Goal: Task Accomplishment & Management: Use online tool/utility

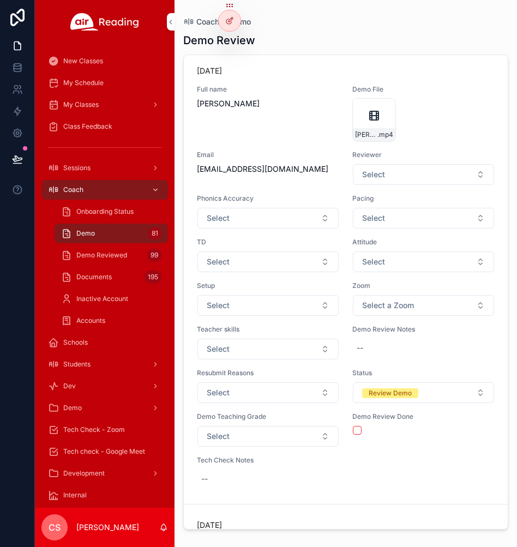
scroll to position [10671, 0]
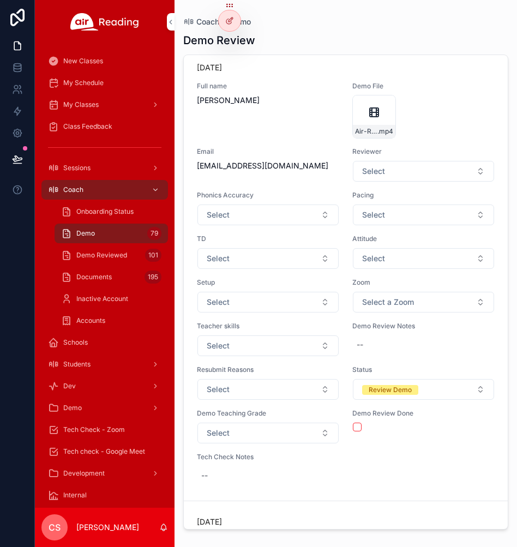
scroll to position [13972, 0]
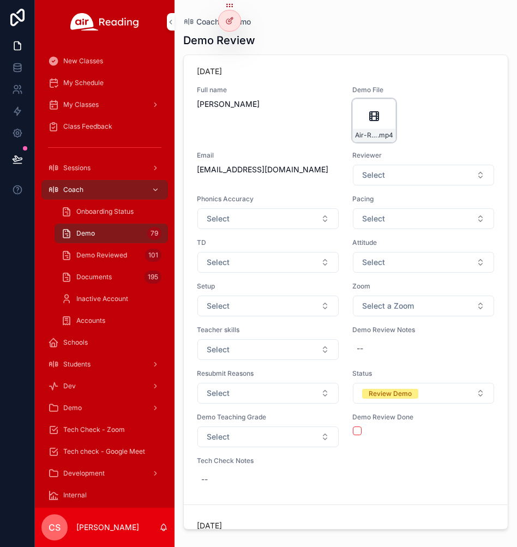
click at [374, 121] on icon "scrollable content" at bounding box center [374, 116] width 13 height 13
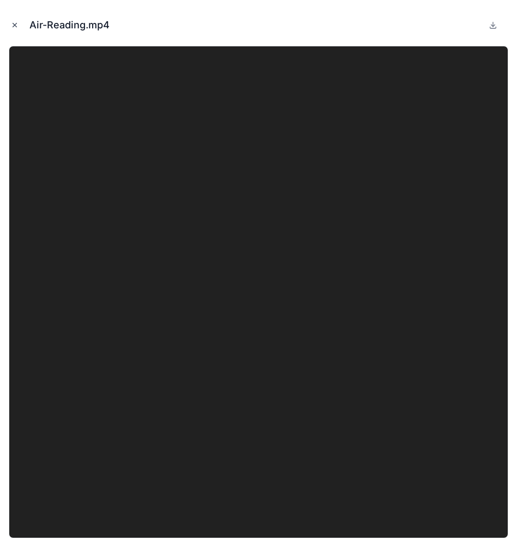
click at [15, 25] on icon "Close modal" at bounding box center [15, 25] width 8 height 8
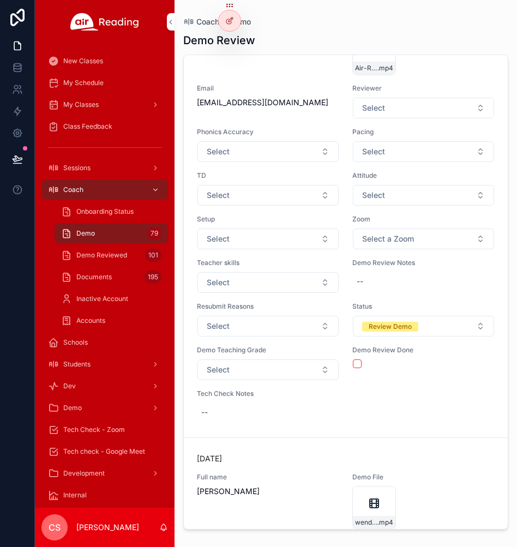
scroll to position [13983, 0]
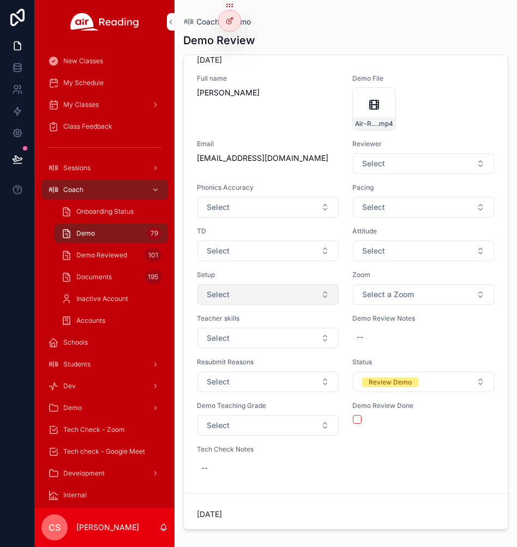
click at [323, 295] on button "Select" at bounding box center [268, 294] width 141 height 21
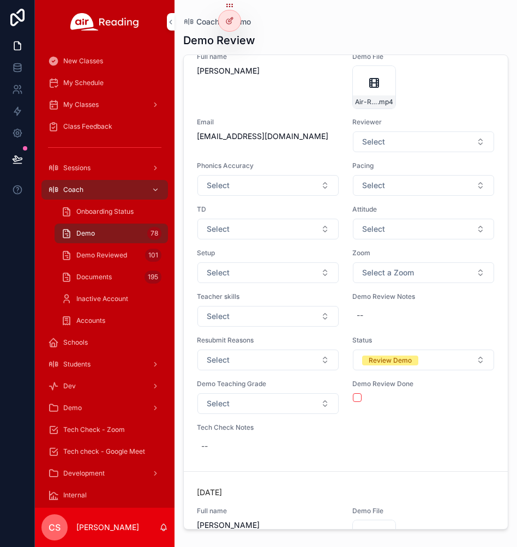
scroll to position [14027, 0]
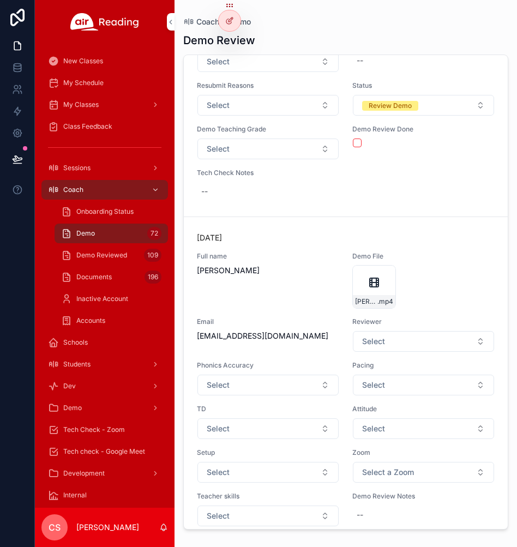
scroll to position [22870, 0]
